Goal: Submit feedback/report problem

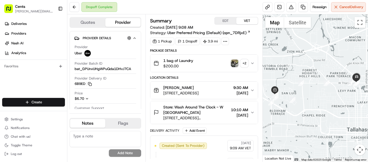
click at [234, 64] on img "button" at bounding box center [235, 63] width 8 height 8
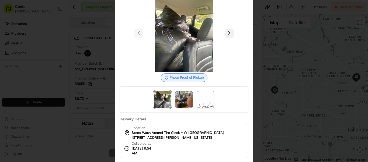
click at [231, 34] on button at bounding box center [229, 33] width 9 height 9
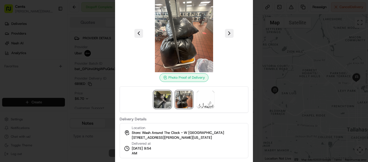
click at [160, 100] on img at bounding box center [162, 99] width 17 height 17
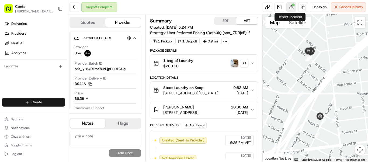
click at [291, 6] on button at bounding box center [292, 7] width 10 height 10
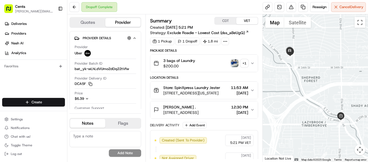
click at [237, 63] on img "button" at bounding box center [235, 63] width 8 height 8
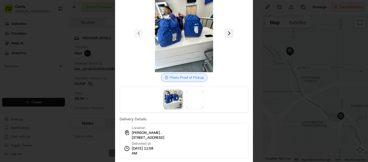
click at [227, 33] on button at bounding box center [229, 33] width 9 height 9
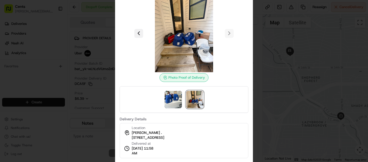
click at [142, 32] on button at bounding box center [139, 33] width 9 height 9
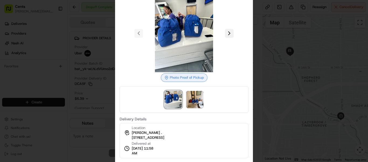
click at [227, 34] on button at bounding box center [229, 33] width 9 height 9
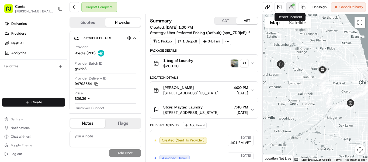
click at [291, 6] on button at bounding box center [292, 7] width 10 height 10
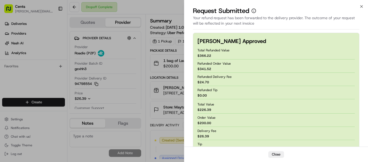
drag, startPoint x: 163, startPoint y: 11, endPoint x: 195, endPoint y: 1, distance: 34.0
